Goal: Task Accomplishment & Management: Manage account settings

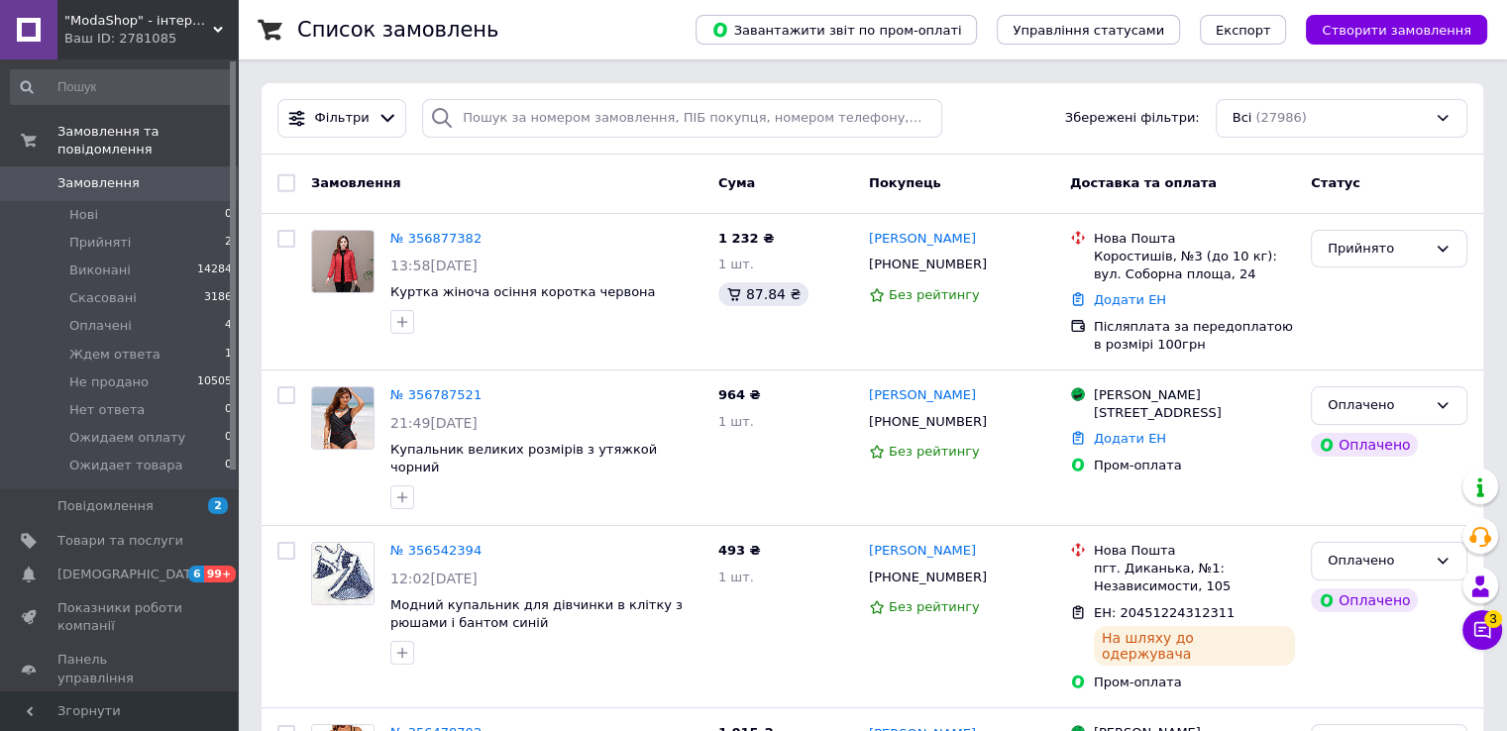
click at [99, 31] on div "Ваш ID: 2781085" at bounding box center [150, 39] width 173 height 18
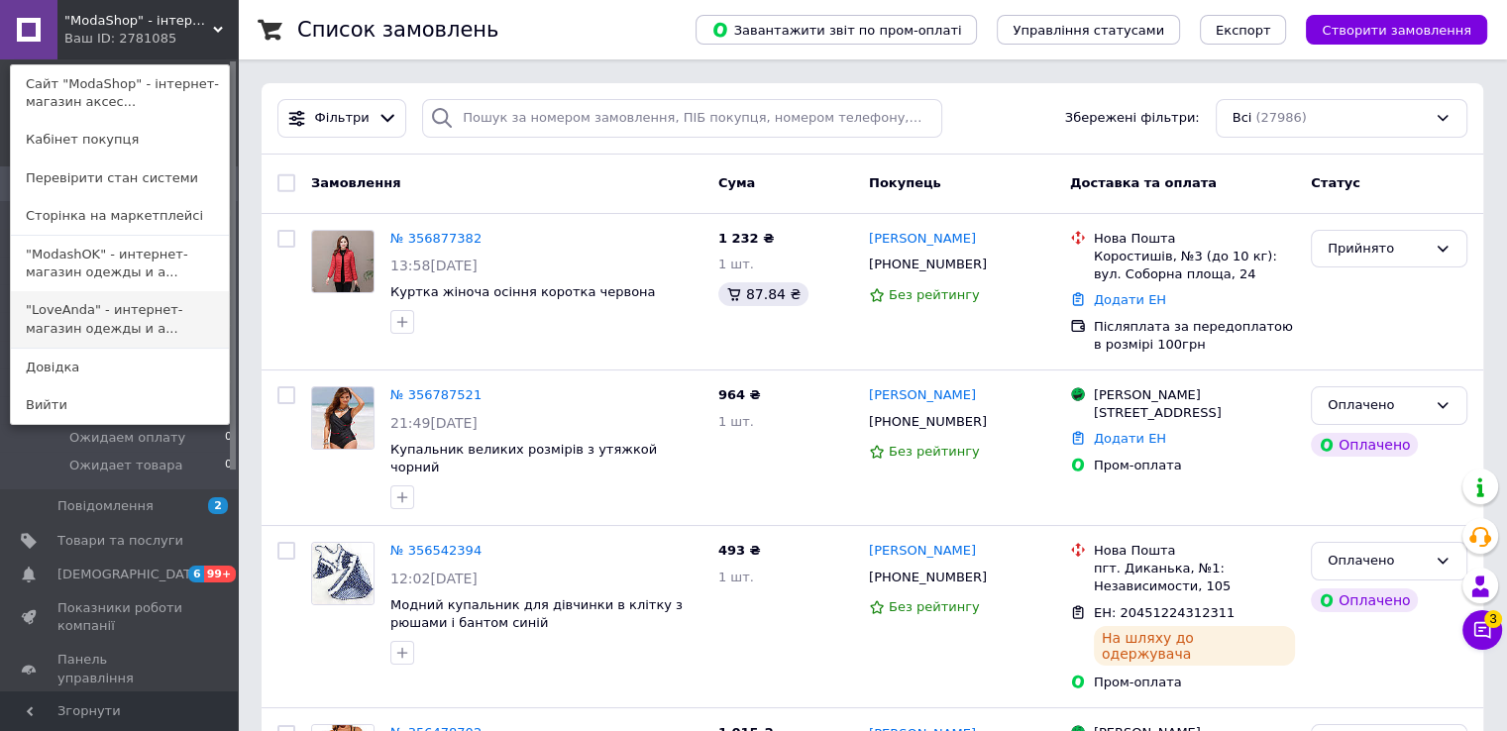
click at [56, 311] on link ""LoveAnda" - интернет-магазин одежды и а..." at bounding box center [120, 318] width 218 height 55
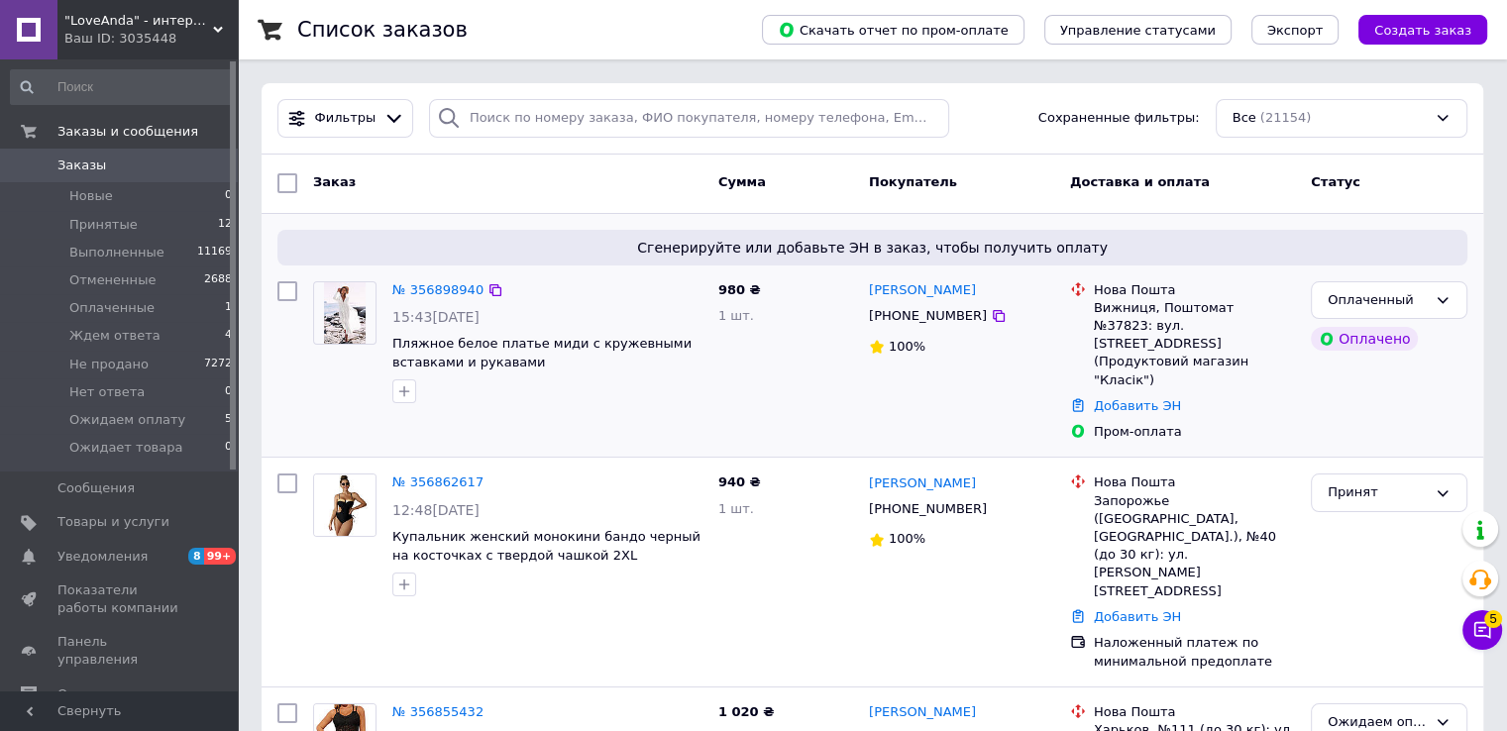
click at [342, 298] on img at bounding box center [345, 312] width 42 height 61
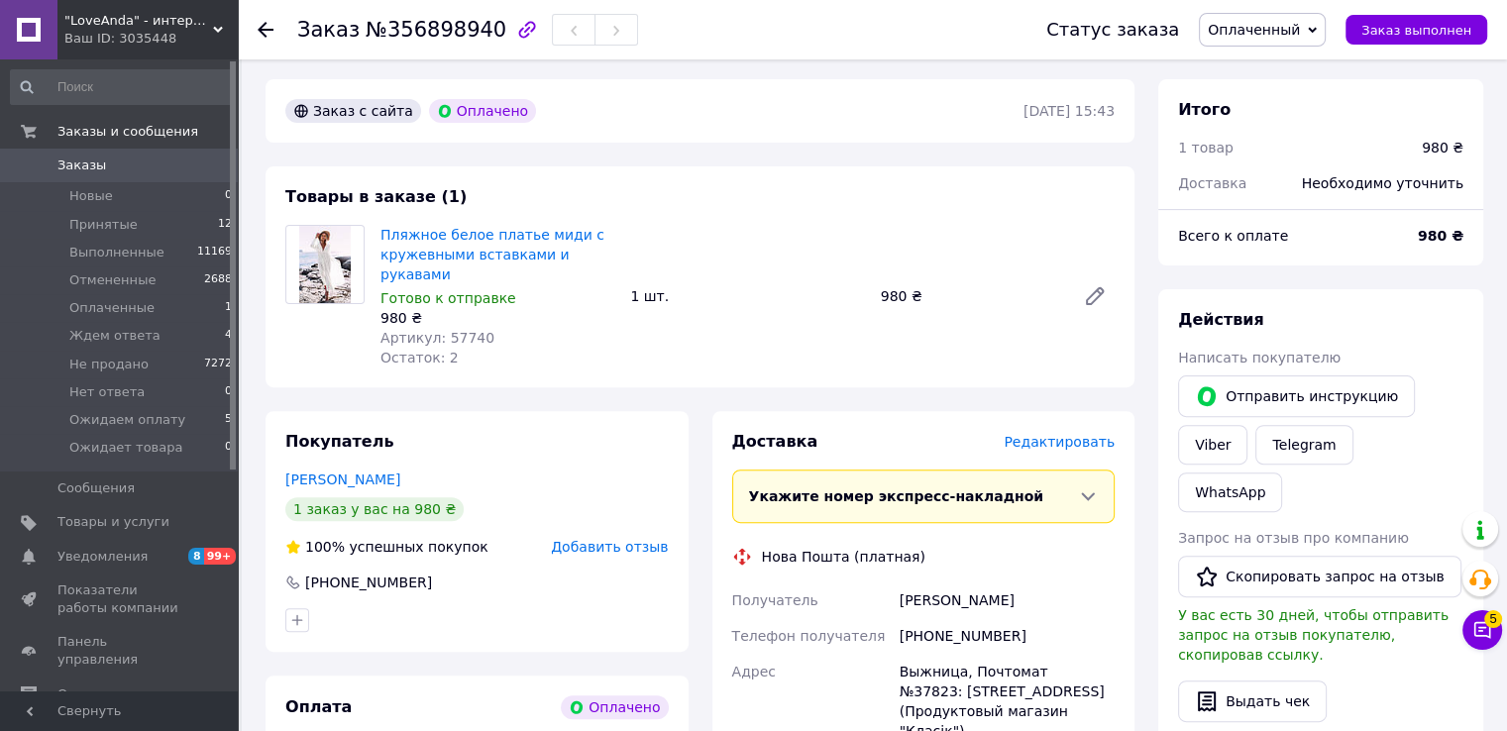
scroll to position [694, 0]
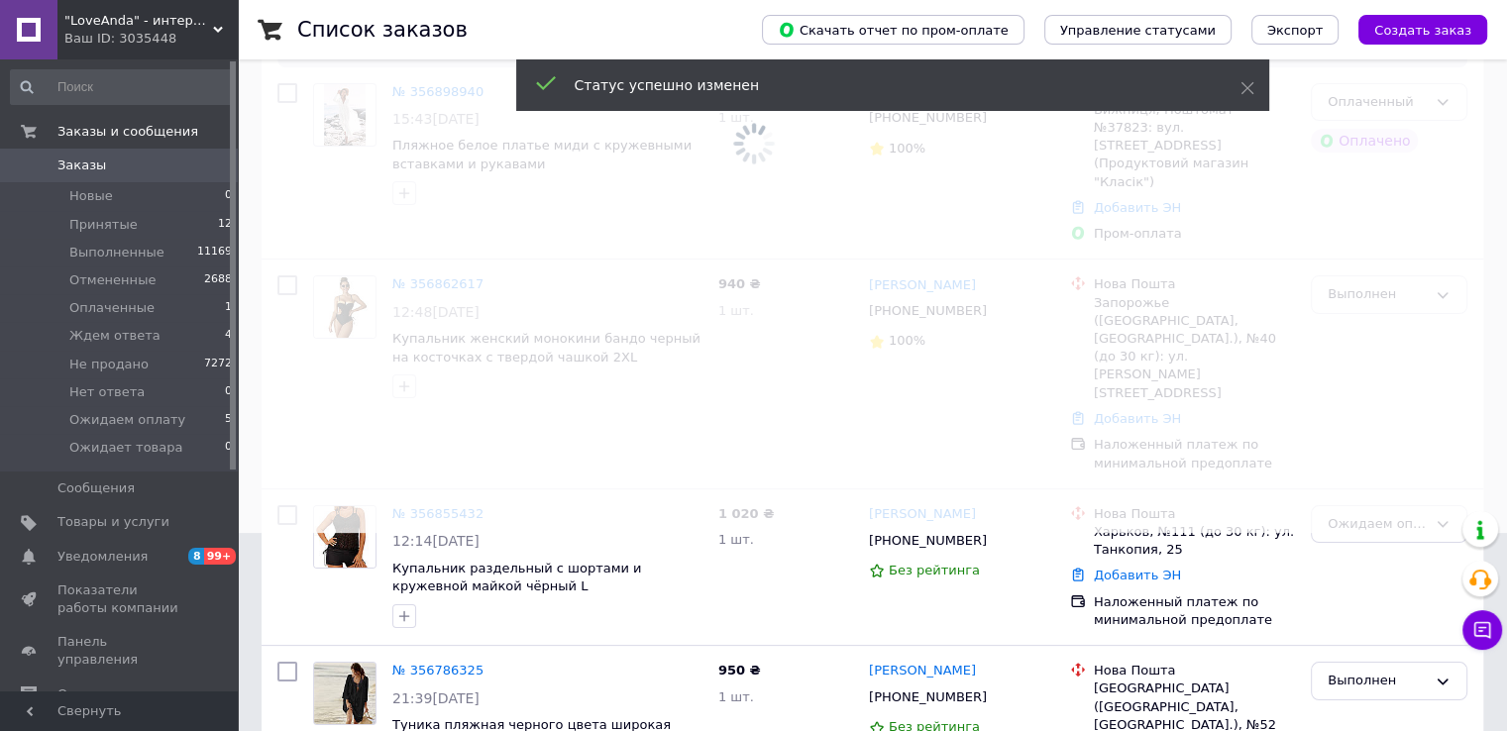
scroll to position [198, 0]
